Goal: Information Seeking & Learning: Learn about a topic

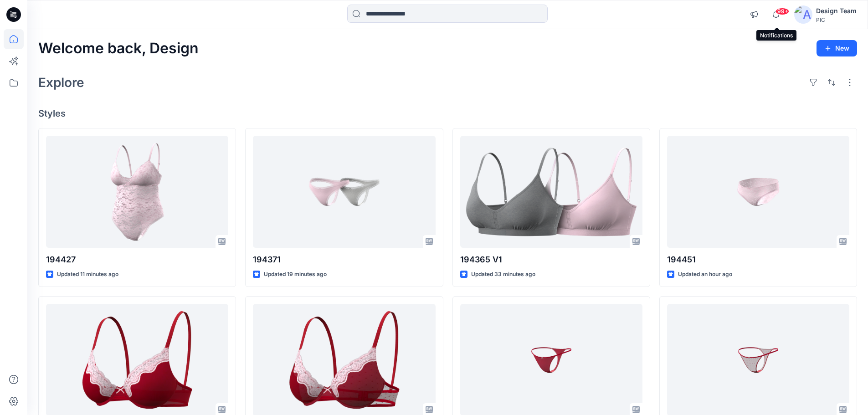
drag, startPoint x: 776, startPoint y: 19, endPoint x: 773, endPoint y: 24, distance: 5.5
click at [699, 19] on icon "button" at bounding box center [775, 14] width 17 height 18
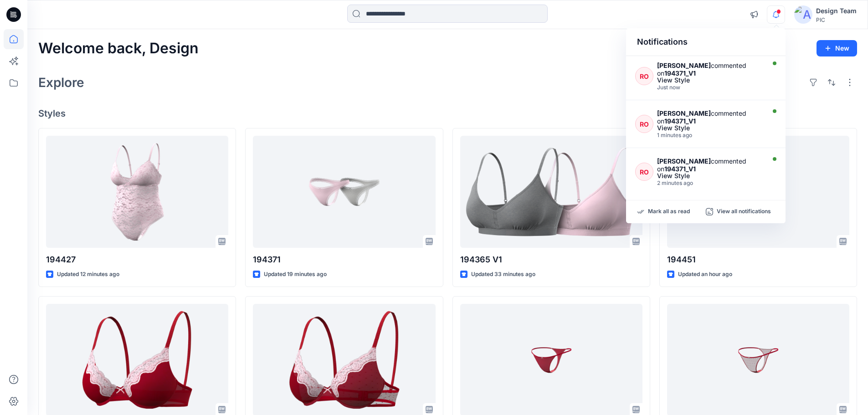
click at [699, 12] on span at bounding box center [778, 11] width 5 height 5
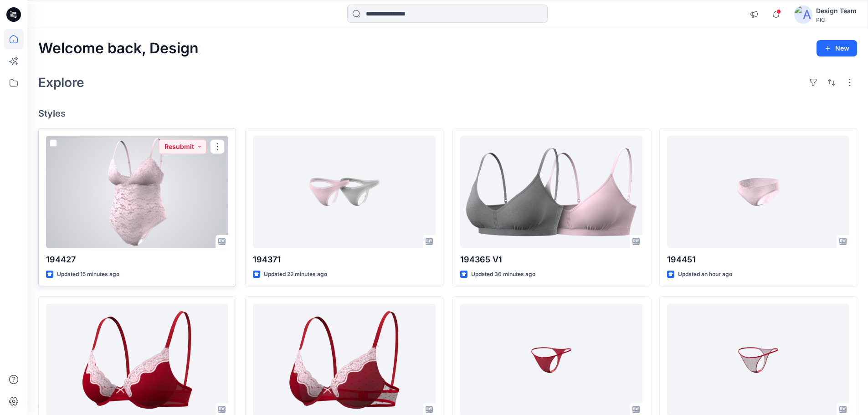
click at [193, 179] on div at bounding box center [137, 192] width 182 height 112
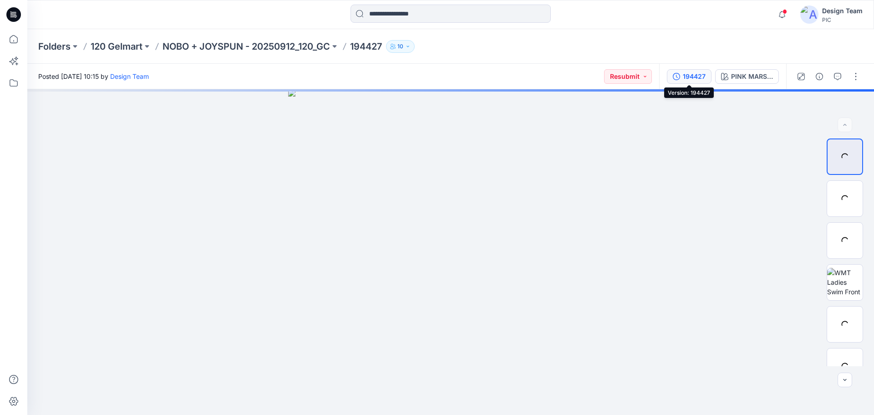
click at [699, 77] on div "194427" at bounding box center [694, 76] width 23 height 10
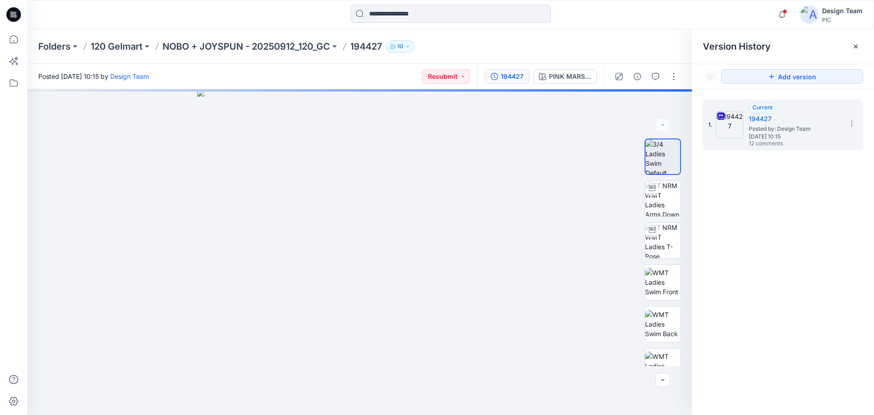
click at [649, 67] on div at bounding box center [646, 77] width 84 height 26
click at [659, 80] on button "button" at bounding box center [655, 76] width 15 height 15
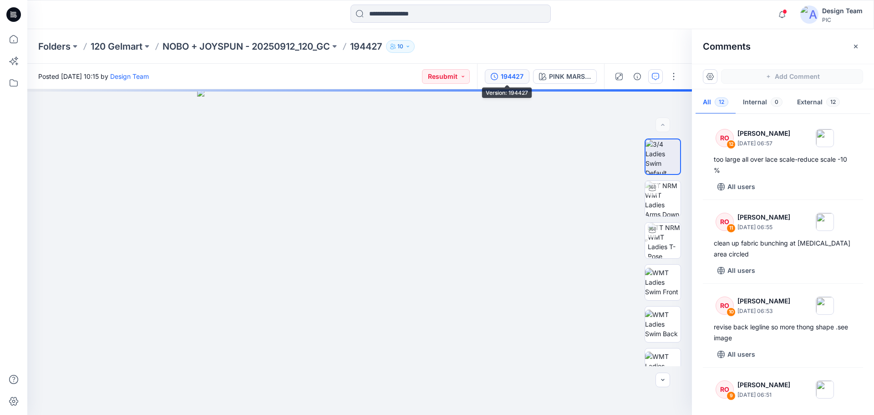
click at [499, 77] on button "194427" at bounding box center [507, 76] width 45 height 15
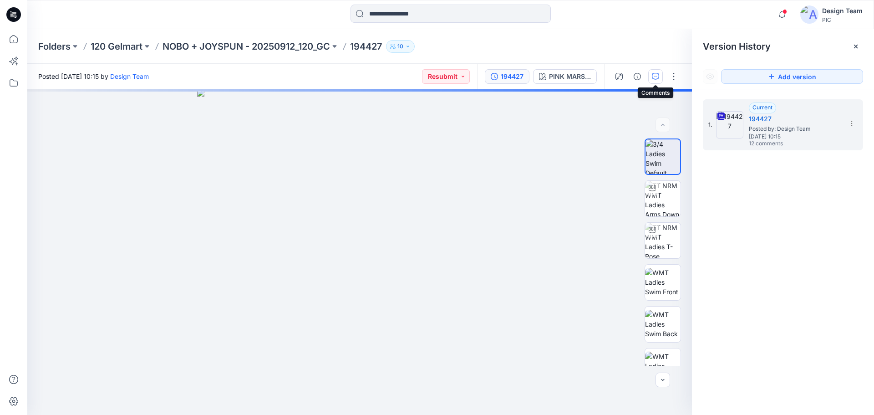
click at [653, 76] on icon "button" at bounding box center [655, 76] width 7 height 7
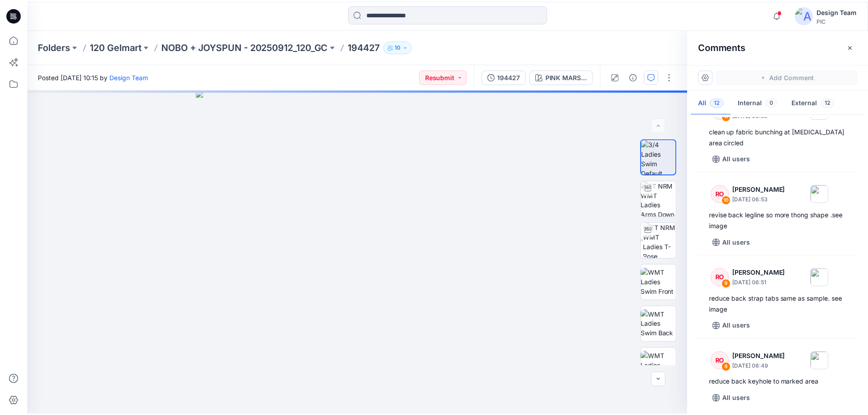
scroll to position [137, 0]
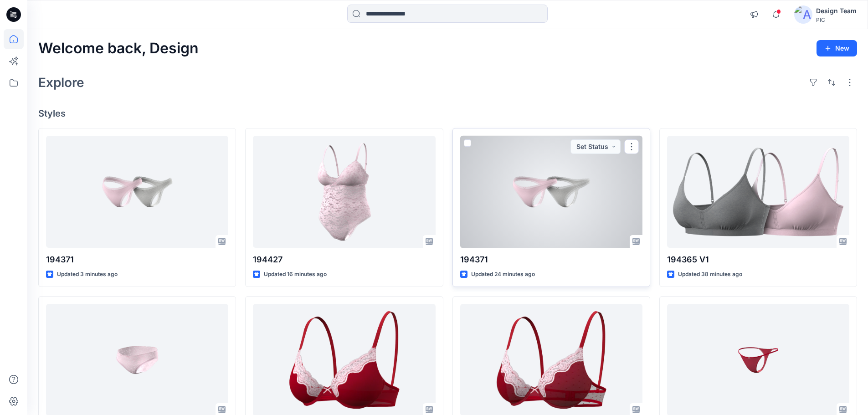
click at [559, 209] on div at bounding box center [551, 192] width 182 height 112
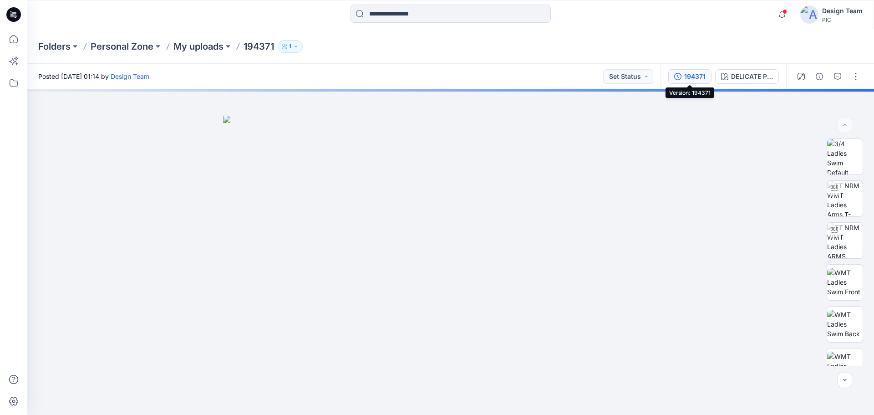
click at [684, 79] on button "194371" at bounding box center [690, 76] width 43 height 15
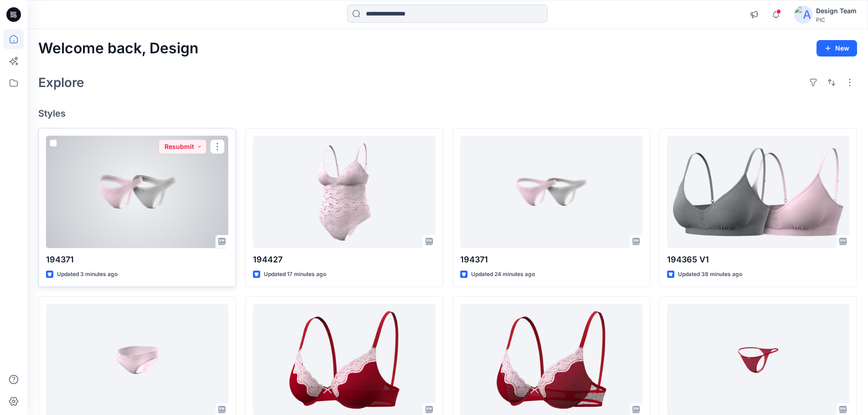
click at [104, 216] on div at bounding box center [137, 192] width 182 height 112
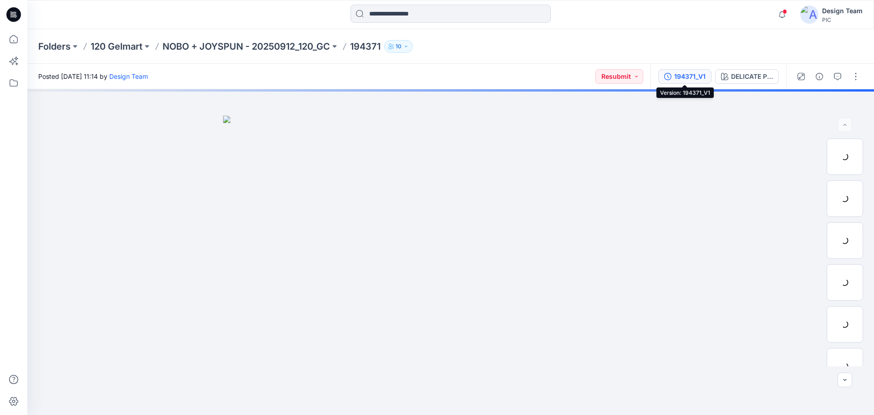
click at [694, 78] on div "194371_V1" at bounding box center [689, 76] width 31 height 10
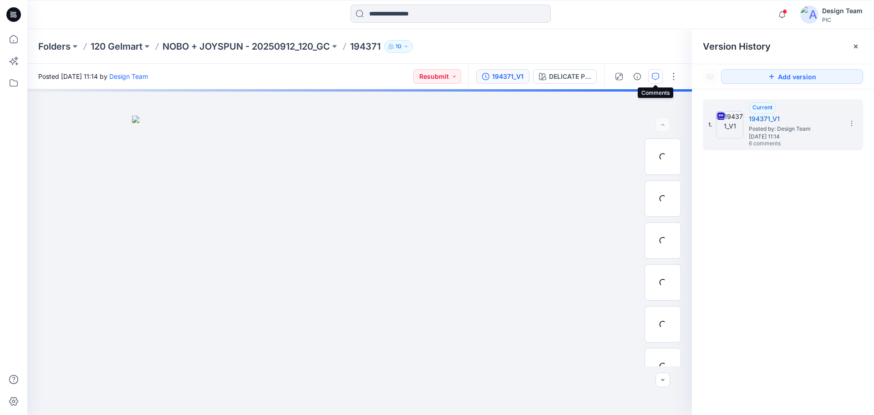
click at [658, 78] on icon "button" at bounding box center [655, 76] width 7 height 7
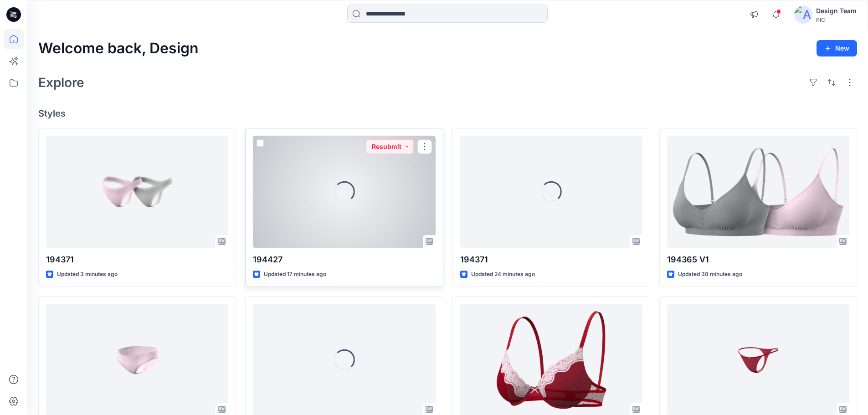
click at [282, 186] on div "Loading..." at bounding box center [344, 192] width 182 height 112
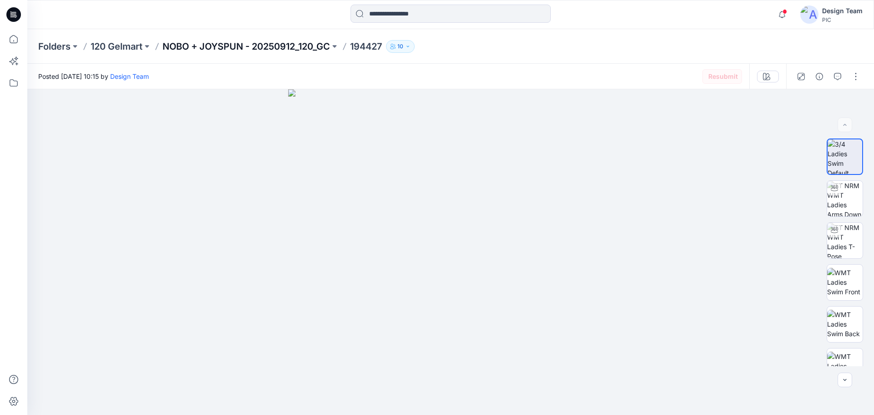
click at [263, 47] on p "NOBO + JOYSPUN - 20250912_120_GC" at bounding box center [247, 46] width 168 height 13
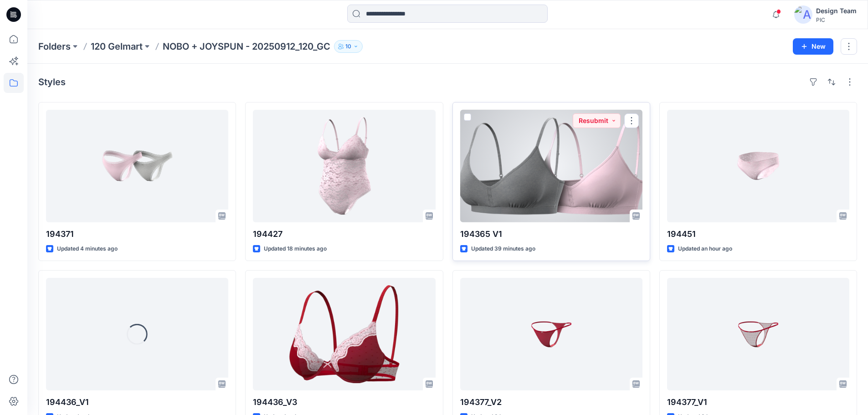
click at [524, 195] on div at bounding box center [551, 166] width 182 height 112
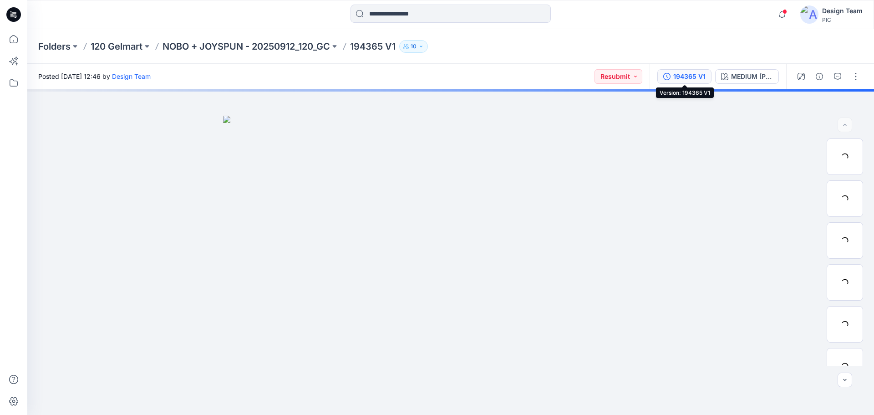
click at [674, 77] on div "194365 V1" at bounding box center [690, 76] width 32 height 10
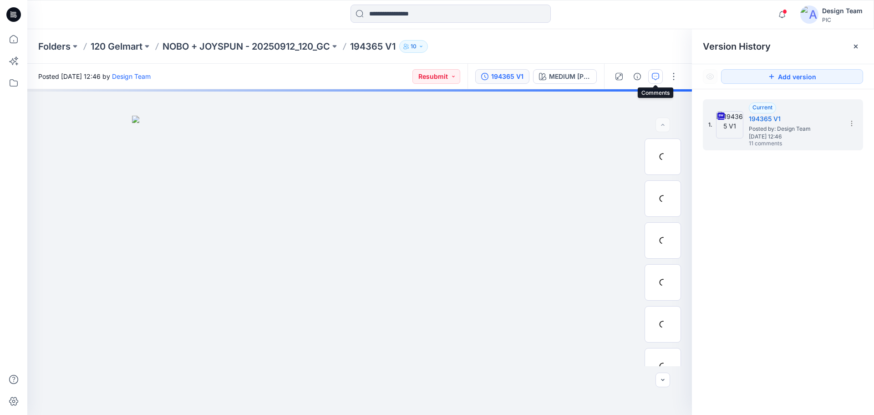
click at [655, 77] on icon "button" at bounding box center [655, 76] width 7 height 7
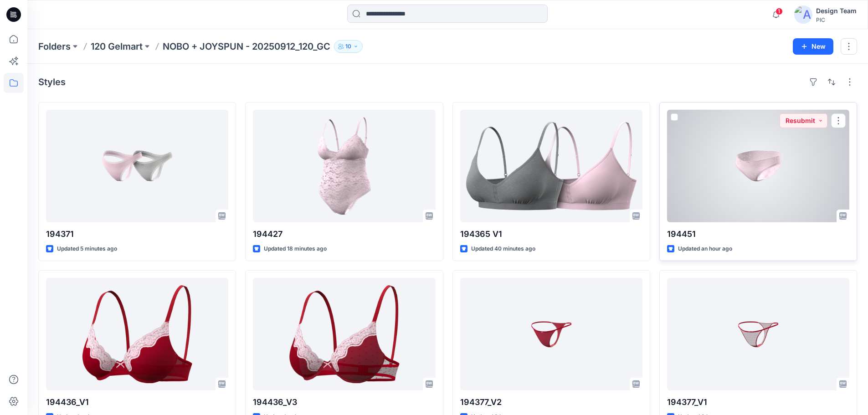
click at [699, 171] on div at bounding box center [758, 166] width 182 height 112
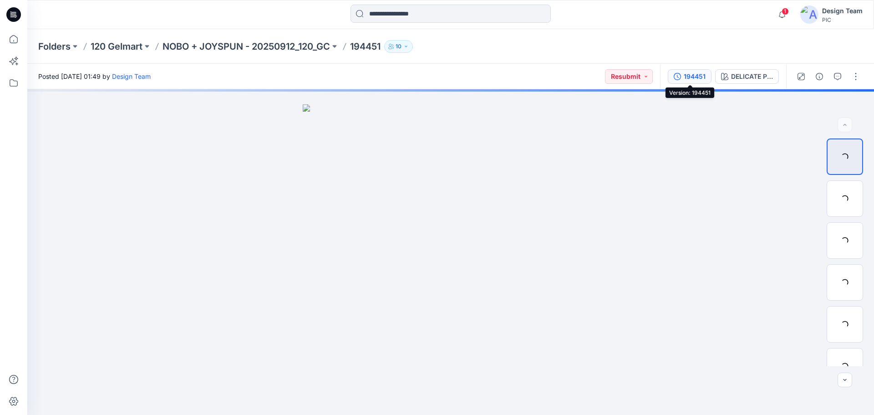
click at [680, 75] on icon "button" at bounding box center [677, 76] width 7 height 7
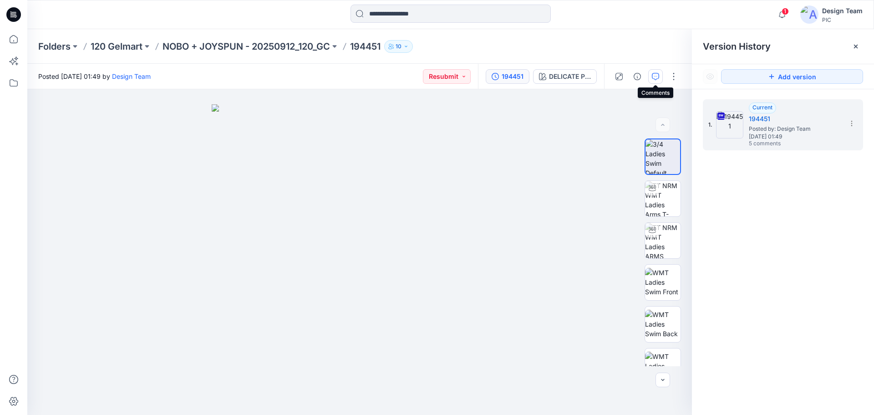
click at [658, 78] on icon "button" at bounding box center [655, 76] width 7 height 7
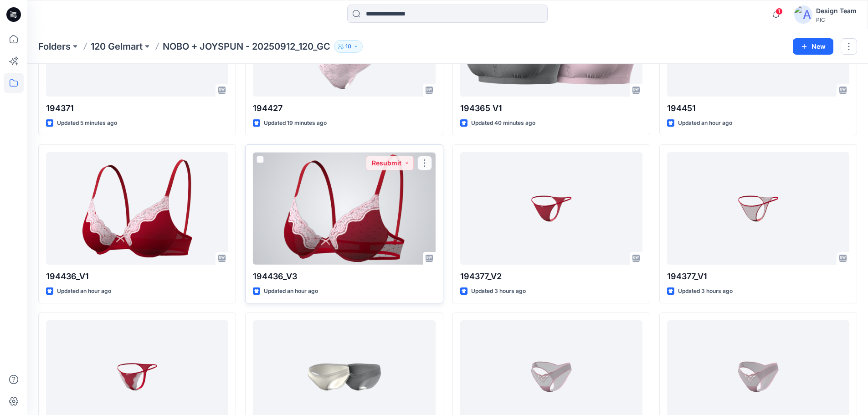
scroll to position [137, 0]
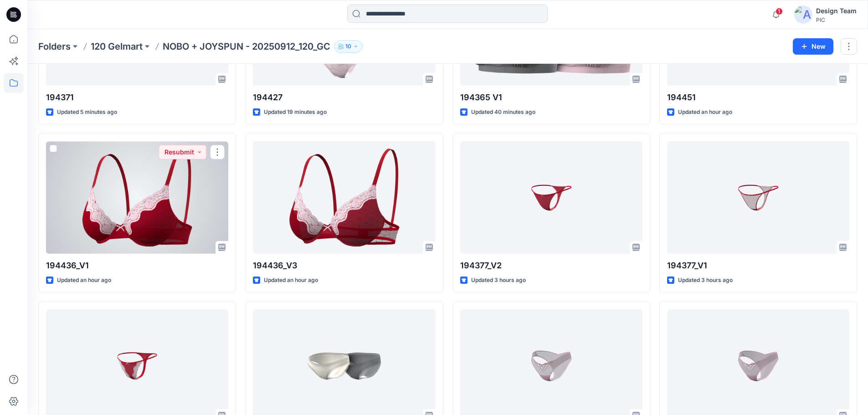
drag, startPoint x: 159, startPoint y: 214, endPoint x: 217, endPoint y: 214, distance: 58.3
click at [159, 214] on div at bounding box center [137, 197] width 182 height 112
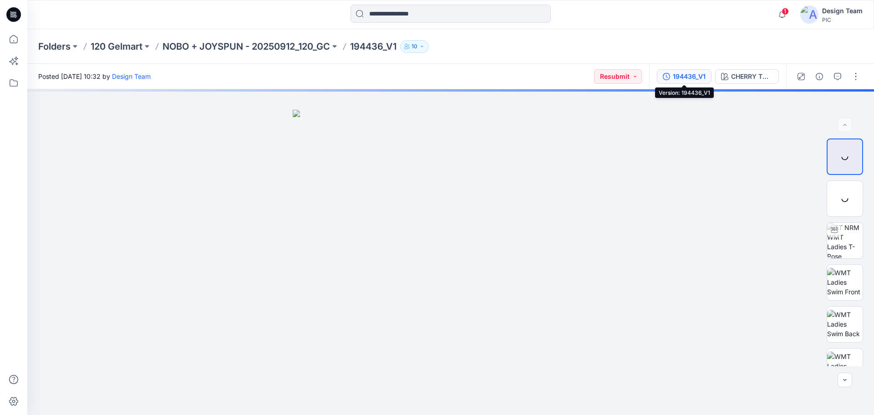
click at [679, 77] on div "194436_V1" at bounding box center [689, 76] width 33 height 10
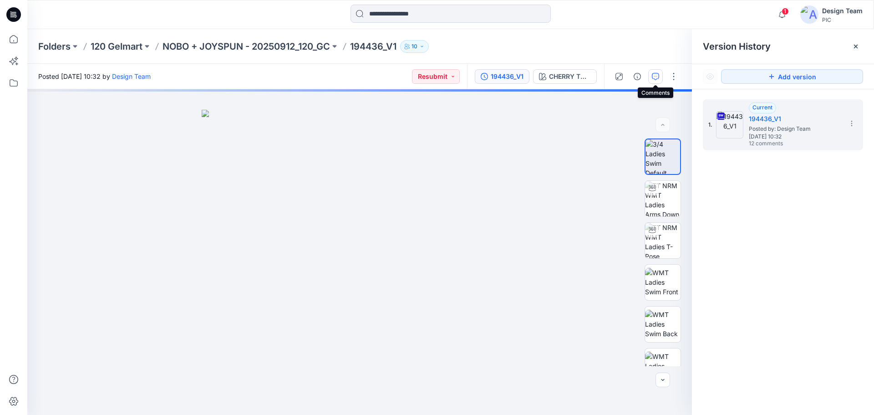
click at [651, 77] on button "button" at bounding box center [655, 76] width 15 height 15
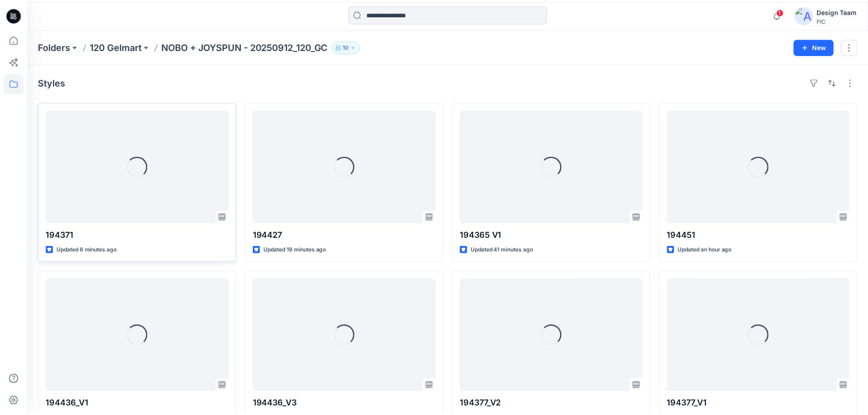
scroll to position [137, 0]
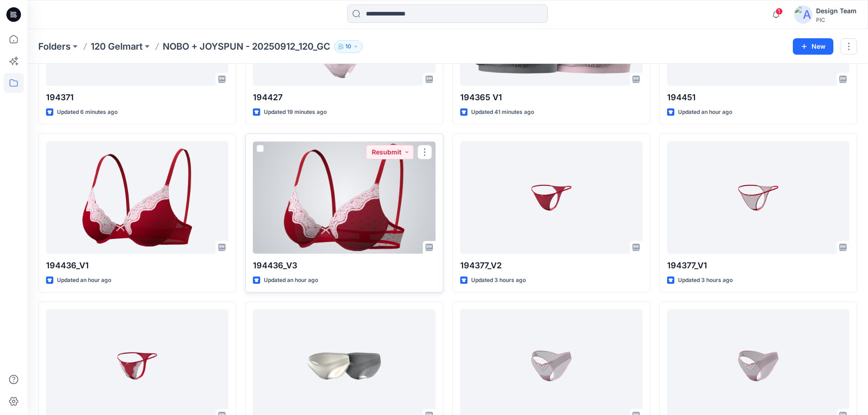
click at [396, 217] on div at bounding box center [344, 197] width 182 height 112
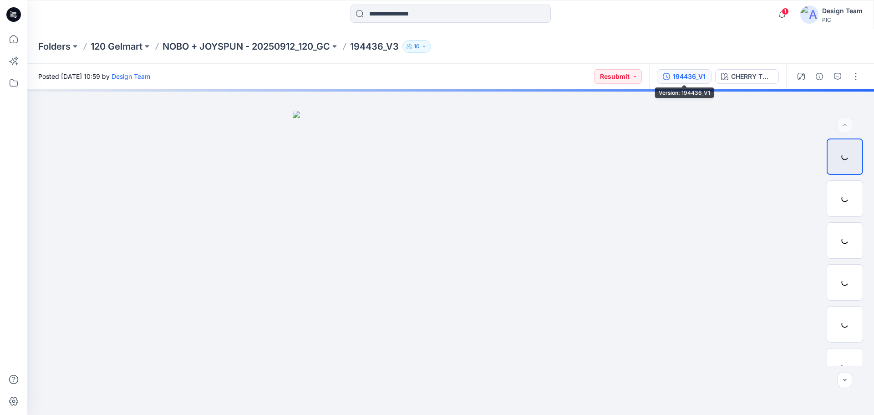
click at [672, 77] on button "194436_V1" at bounding box center [684, 76] width 55 height 15
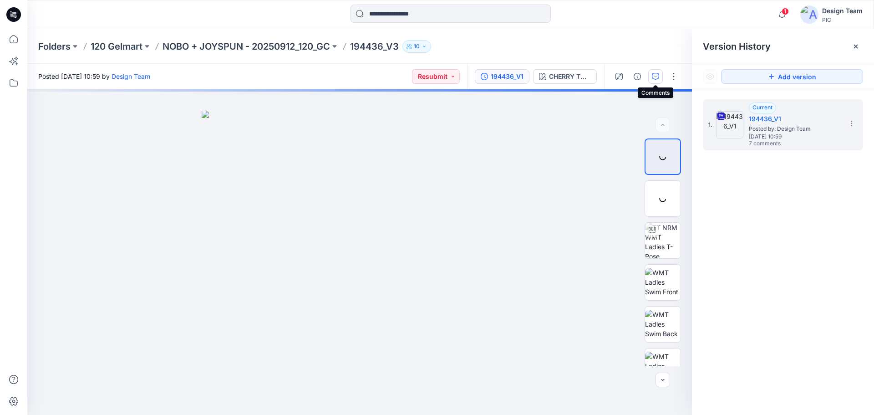
click at [658, 81] on button "button" at bounding box center [655, 76] width 15 height 15
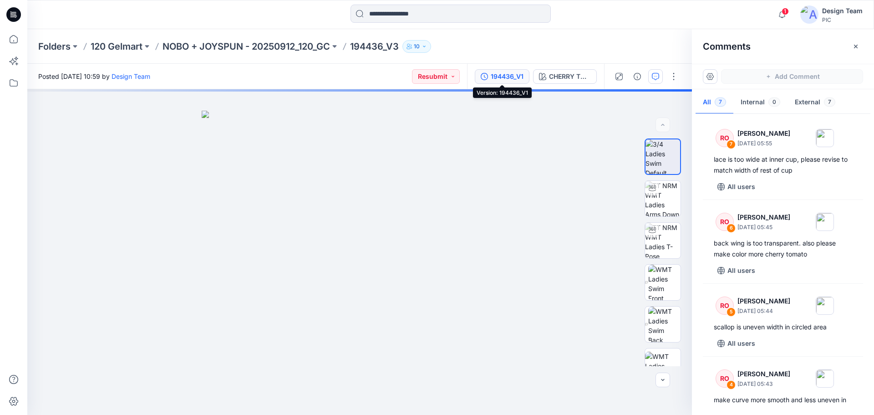
click at [485, 75] on icon "button" at bounding box center [484, 76] width 7 height 7
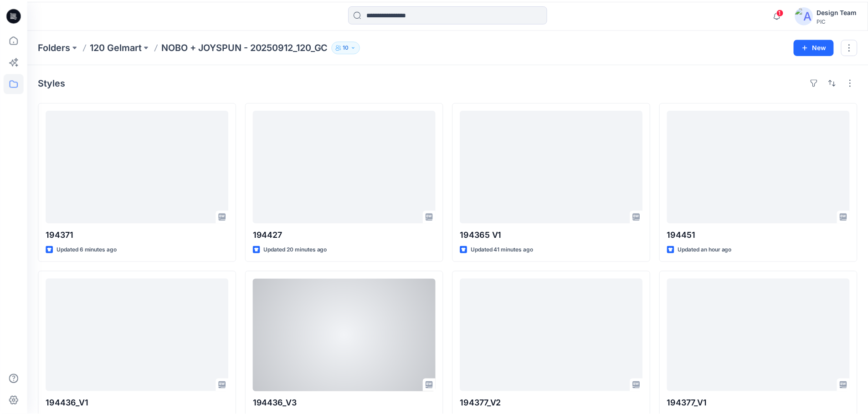
scroll to position [137, 0]
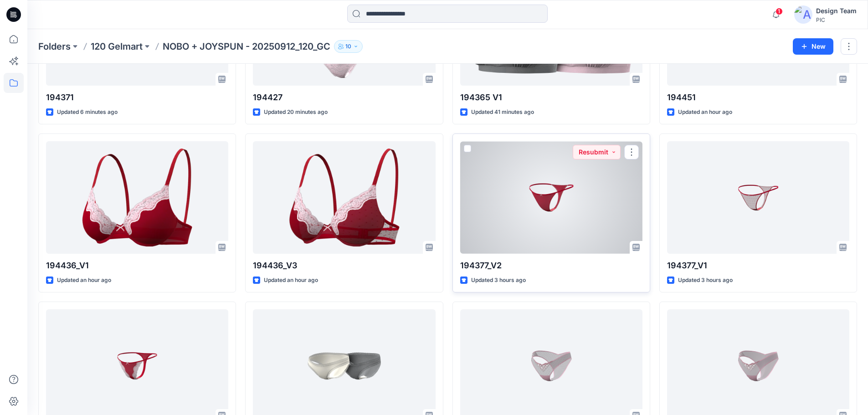
click at [594, 200] on div at bounding box center [551, 197] width 182 height 112
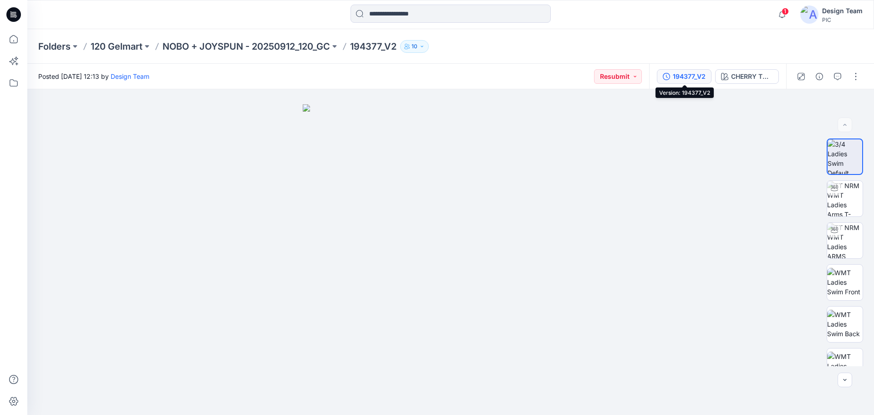
click at [680, 76] on div "194377_V2" at bounding box center [689, 76] width 33 height 10
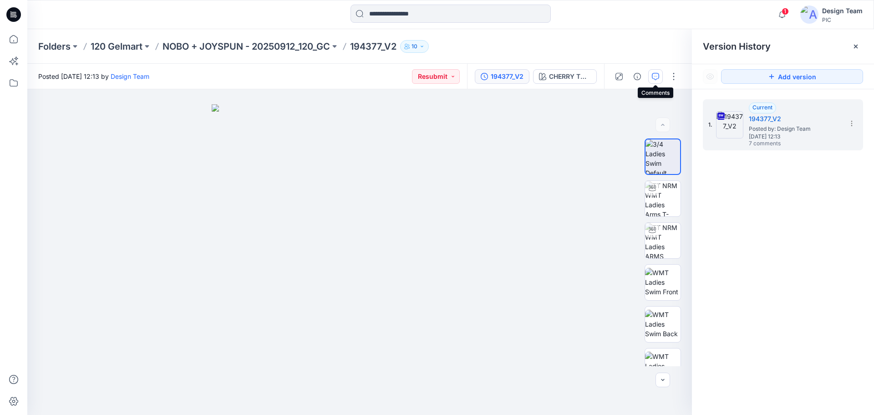
click at [659, 78] on button "button" at bounding box center [655, 76] width 15 height 15
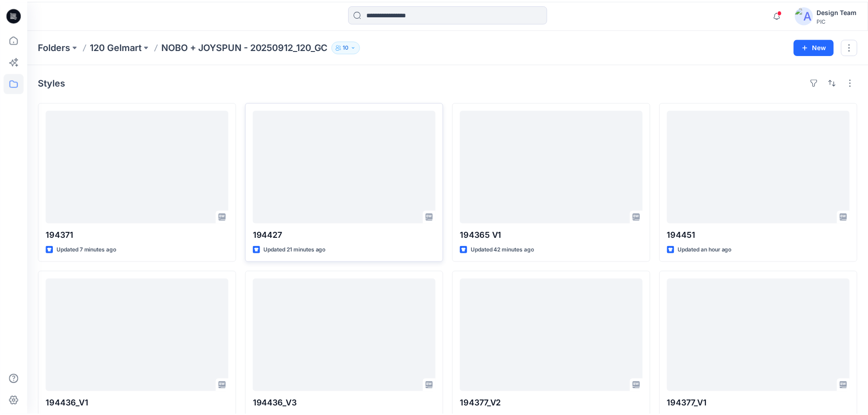
scroll to position [137, 0]
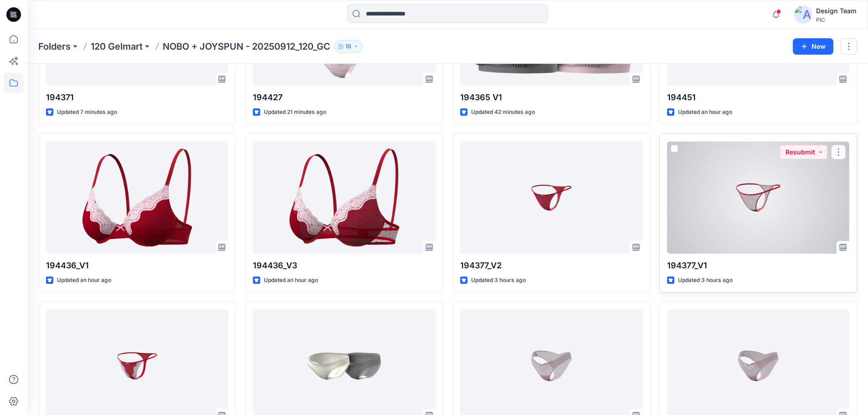
click at [699, 187] on div at bounding box center [758, 197] width 182 height 112
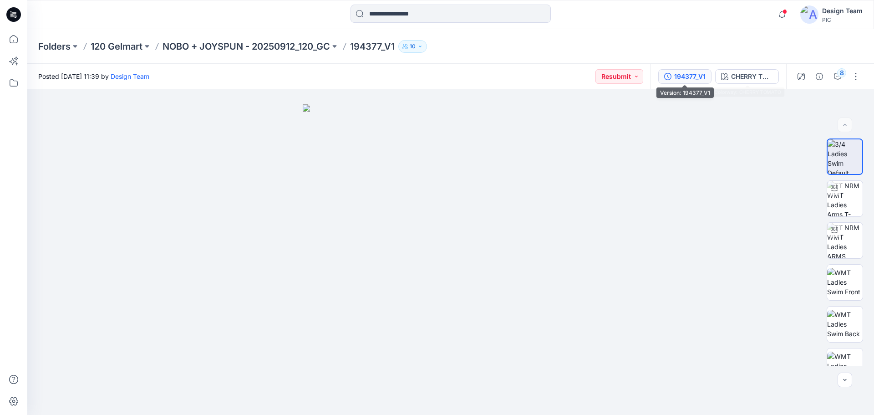
click at [699, 79] on div "194377_V1" at bounding box center [689, 76] width 31 height 10
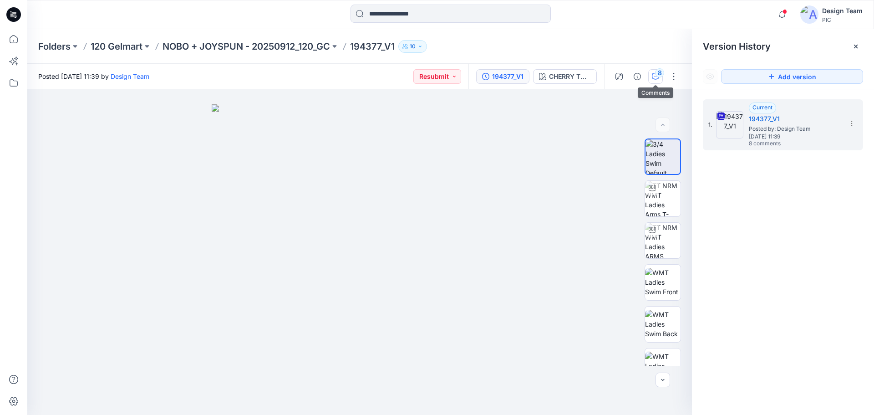
click at [657, 74] on div "8" at bounding box center [659, 72] width 9 height 9
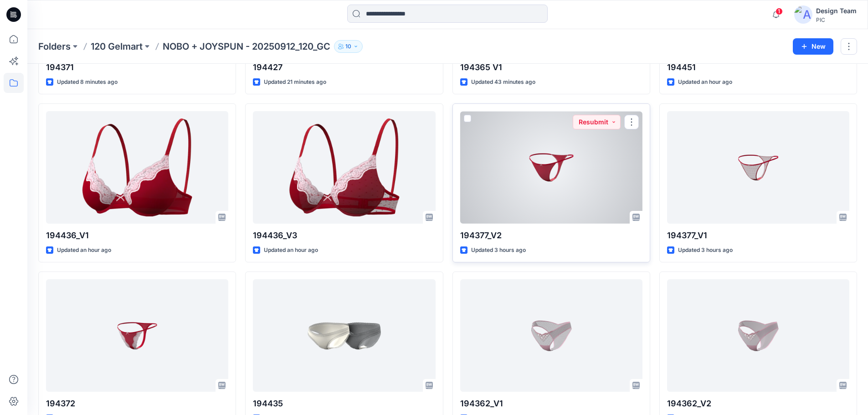
scroll to position [226, 0]
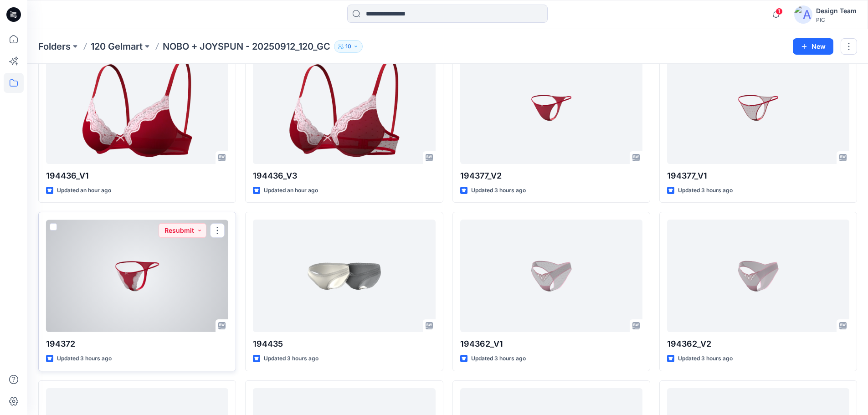
click at [91, 282] on div at bounding box center [137, 275] width 182 height 112
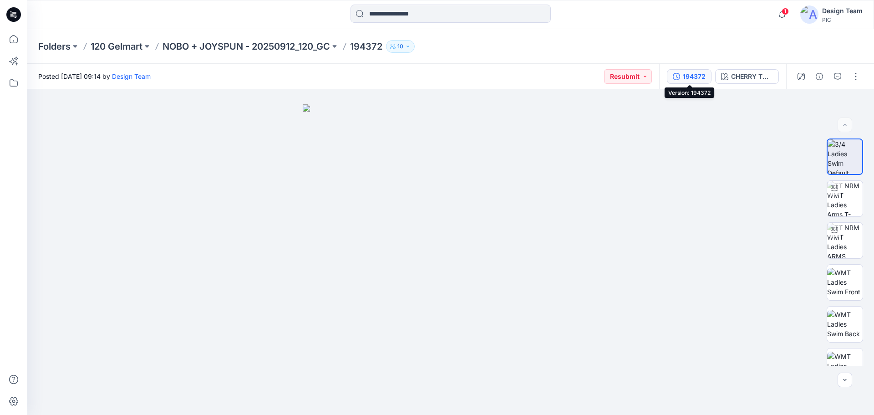
click at [693, 78] on div "194372" at bounding box center [694, 76] width 23 height 10
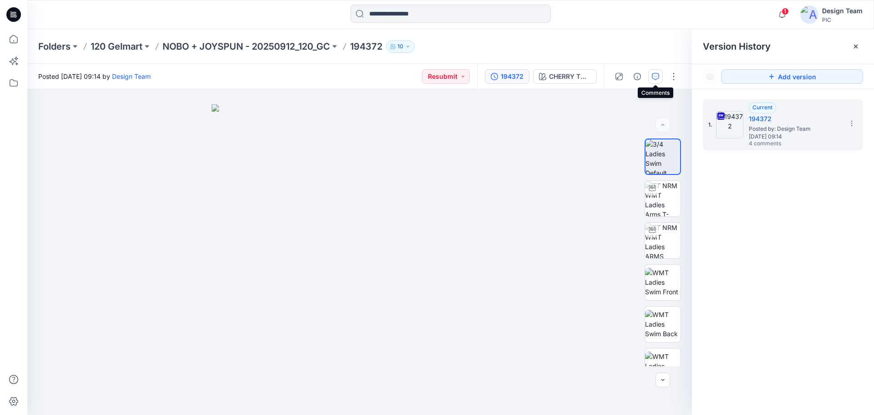
click at [658, 77] on icon "button" at bounding box center [655, 76] width 7 height 7
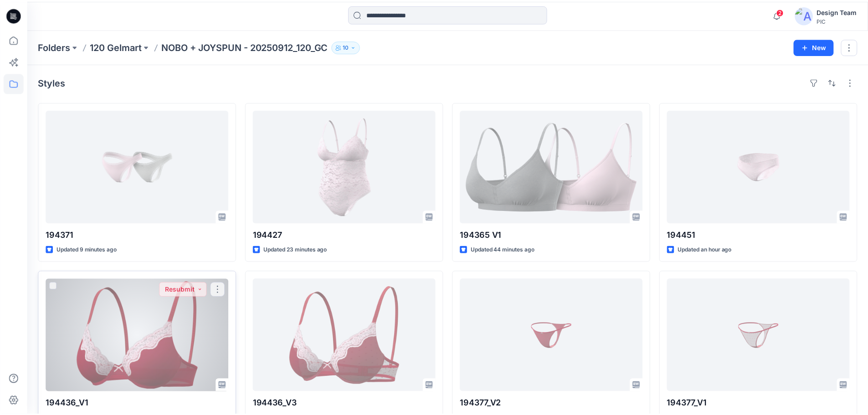
scroll to position [226, 0]
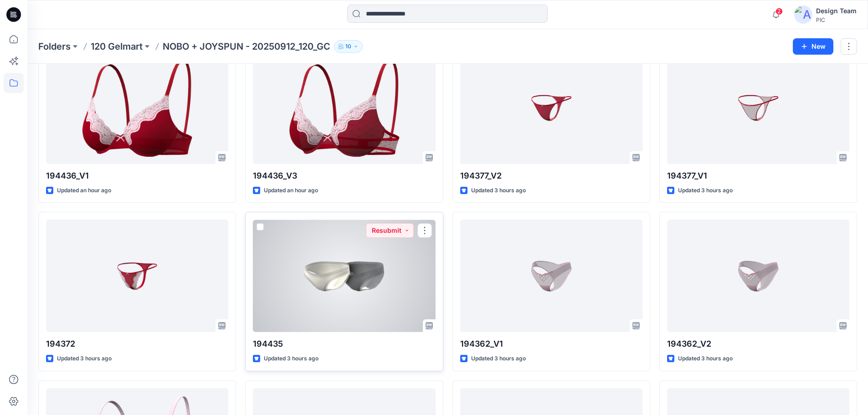
click at [304, 263] on div at bounding box center [344, 275] width 182 height 112
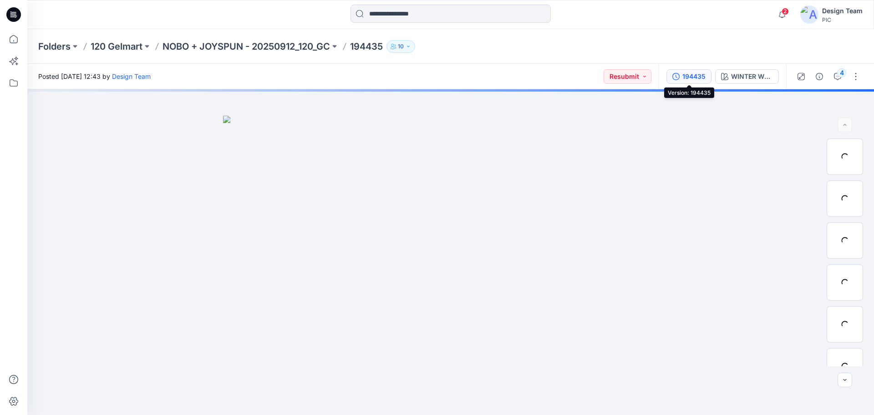
click at [697, 80] on div "194435" at bounding box center [694, 76] width 23 height 10
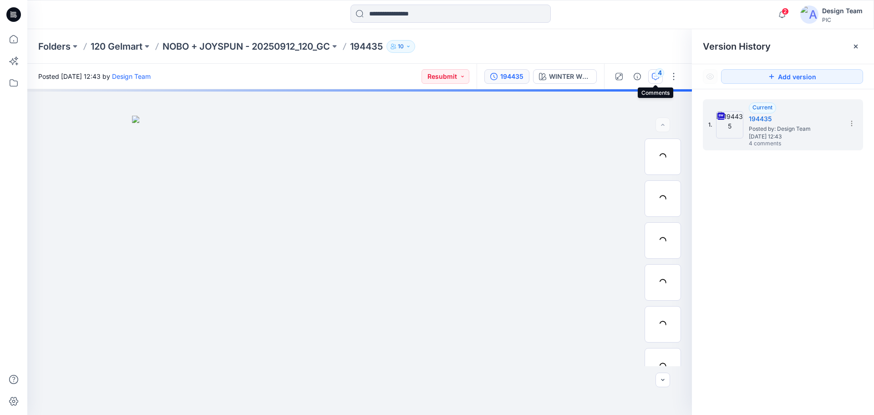
click at [656, 78] on icon "button" at bounding box center [655, 76] width 7 height 7
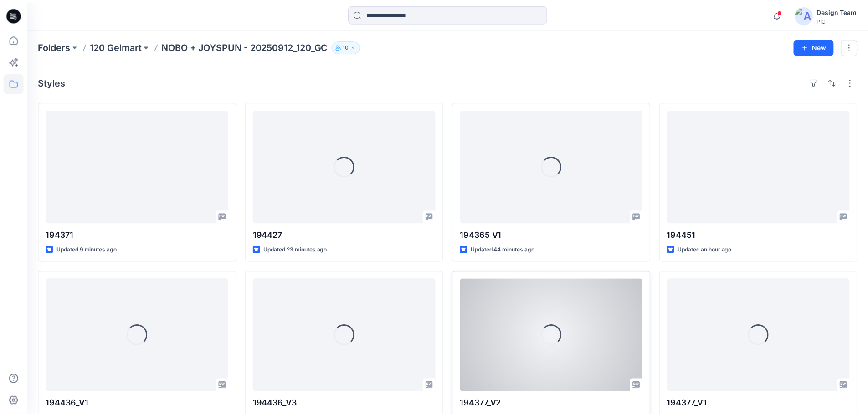
scroll to position [226, 0]
